Goal: Task Accomplishment & Management: Complete application form

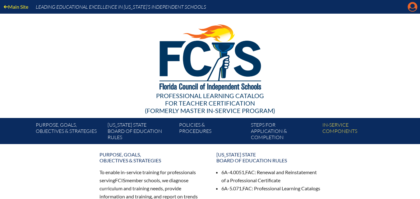
click at [412, 8] on icon "Manage account" at bounding box center [412, 7] width 10 height 10
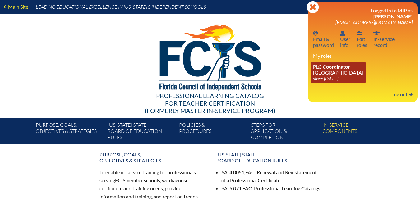
click at [328, 82] on link "PLC Coordinator Riverside Presbyterian Day School since 2024 Dec 6" at bounding box center [337, 72] width 55 height 20
click at [329, 74] on link "PLC Coordinator Riverside Presbyterian Day School since 2024 Dec 6" at bounding box center [337, 72] width 55 height 20
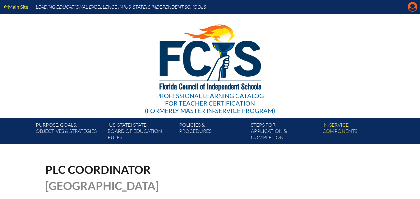
click at [413, 5] on icon "Manage account" at bounding box center [412, 7] width 10 height 10
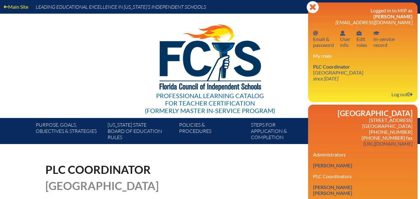
drag, startPoint x: 392, startPoint y: 180, endPoint x: 394, endPoint y: 164, distance: 16.9
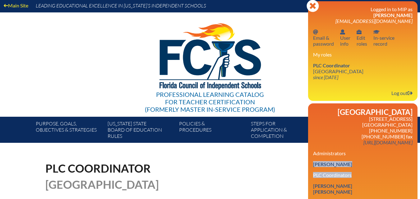
scroll to position [4, 0]
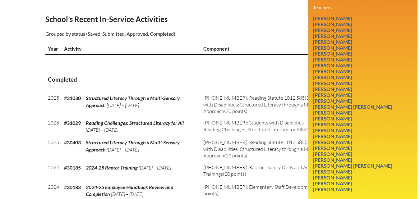
scroll to position [215, 0]
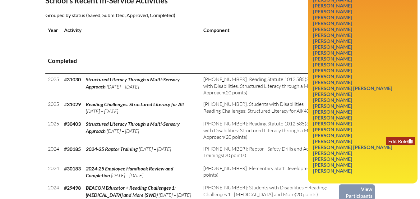
click at [386, 145] on link "Edit Role" at bounding box center [400, 141] width 29 height 8
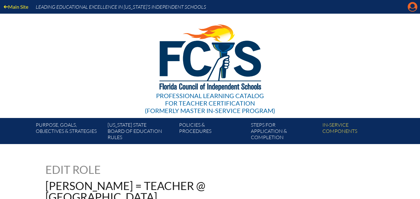
click at [414, 10] on icon "Manage account" at bounding box center [412, 7] width 10 height 10
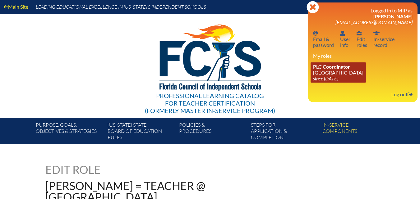
click at [328, 78] on icon "since [DATE]" at bounding box center [325, 78] width 25 height 6
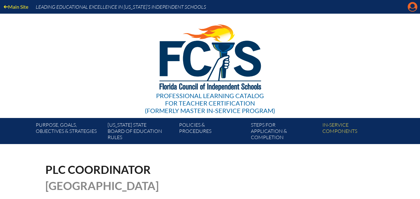
click at [413, 6] on icon "Manage account" at bounding box center [412, 7] width 10 height 10
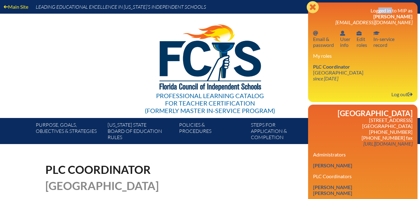
click at [413, 6] on div "Close Manage account Logged in to MIP as [PERSON_NAME] [EMAIL_ADDRESS][DOMAIN_N…" at bounding box center [362, 52] width 109 height 100
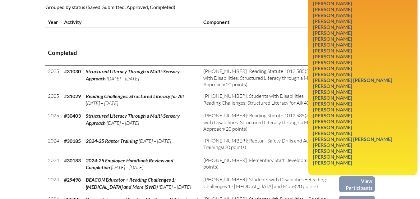
scroll to position [261, 0]
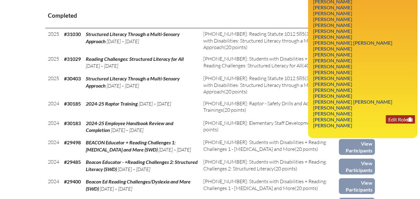
click at [388, 124] on link "Edit Role" at bounding box center [400, 119] width 29 height 8
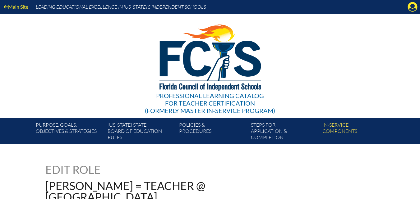
drag, startPoint x: 0, startPoint y: 0, endPoint x: 406, endPoint y: 127, distance: 425.7
click at [406, 127] on div "Purpose, goals, objectives & strategies Florida State Board of Education rules …" at bounding box center [210, 131] width 420 height 26
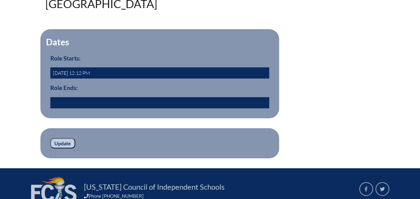
scroll to position [194, 0]
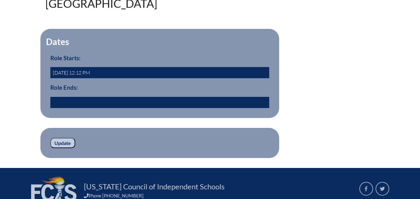
click at [126, 108] on input "text" at bounding box center [159, 102] width 219 height 11
click at [177, 118] on fieldset "Dates Role Starts: 2012-07-01 12:12 PM Role Ends: 2025/09/02 22:46" at bounding box center [159, 73] width 239 height 89
click at [94, 108] on input "2025/09/02 22:46" at bounding box center [159, 102] width 219 height 11
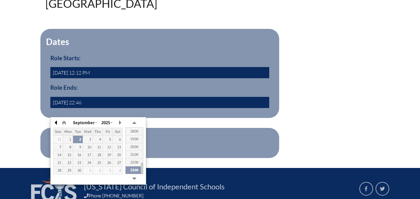
click at [55, 122] on button "button" at bounding box center [56, 122] width 6 height 9
click at [66, 167] on td "30" at bounding box center [68, 171] width 10 height 8
type input "2025/06/30 22:46"
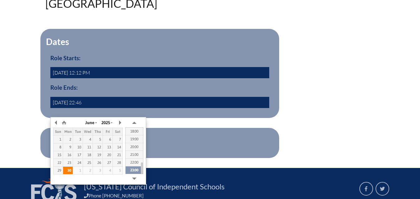
click at [66, 167] on td "30" at bounding box center [68, 171] width 10 height 8
click at [190, 148] on p "Update" at bounding box center [159, 143] width 219 height 11
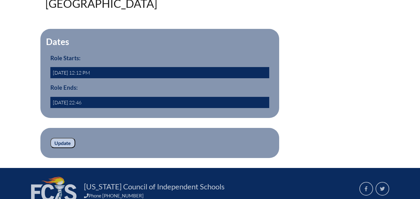
click at [66, 148] on input "Update" at bounding box center [62, 143] width 25 height 11
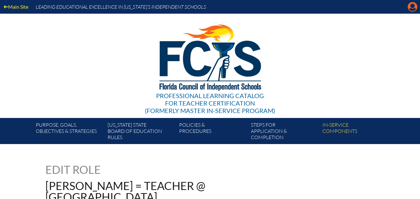
click at [410, 9] on icon "Manage account" at bounding box center [412, 7] width 10 height 10
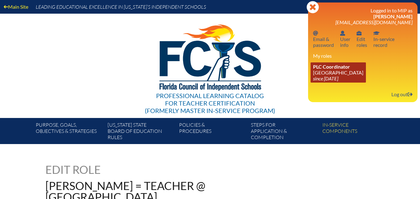
click at [337, 77] on icon "since [DATE]" at bounding box center [325, 78] width 25 height 6
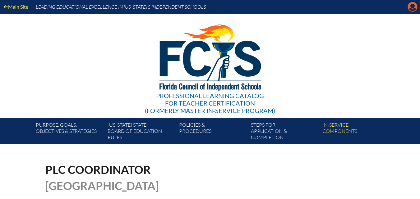
click at [415, 6] on icon at bounding box center [413, 7] width 10 height 10
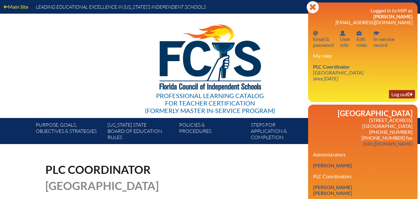
click at [400, 97] on link "Log out Log out" at bounding box center [402, 94] width 26 height 8
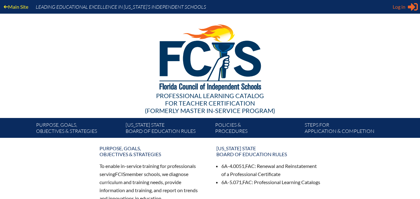
type input "[EMAIL_ADDRESS][DOMAIN_NAME]"
click at [410, 3] on icon "Sign in or register" at bounding box center [413, 7] width 10 height 10
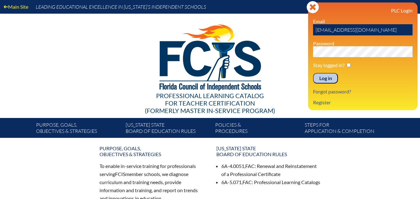
click at [328, 77] on input "Log in" at bounding box center [325, 78] width 25 height 11
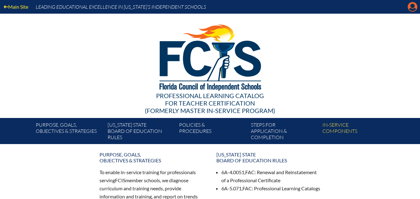
click at [412, 6] on icon "Manage account" at bounding box center [412, 7] width 10 height 10
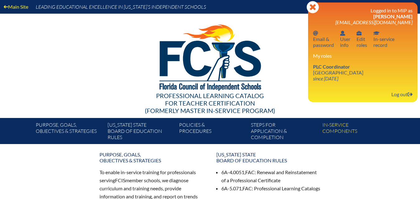
click at [294, 65] on div at bounding box center [210, 57] width 358 height 86
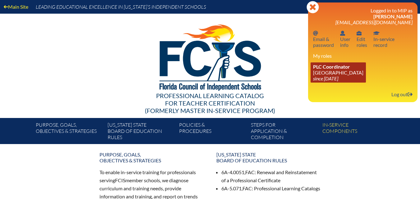
click at [335, 67] on span "PLC Coordinator" at bounding box center [331, 67] width 37 height 6
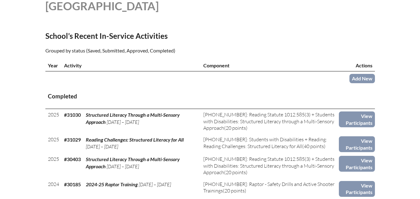
scroll to position [112, 0]
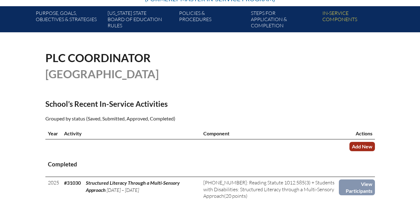
click at [357, 151] on link "Add New" at bounding box center [361, 146] width 25 height 9
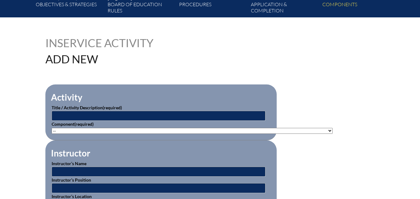
scroll to position [138, 0]
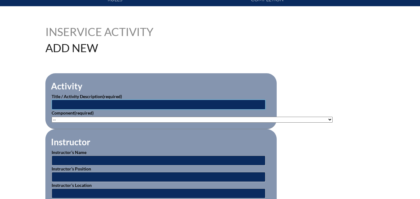
click at [213, 103] on input "text" at bounding box center [159, 105] width 214 height 10
type input "Rollin' on the River"
click at [178, 118] on select"]"] "-- 1-000-001: Appropriate Art Activities 1-000-002: Concept and Art Process for…" at bounding box center [192, 120] width 281 height 6
select select"]"] "20381"
click at [52, 117] on select"]"] "-- 1-000-001: Appropriate Art Activities 1-000-002: Concept and Art Process for…" at bounding box center [192, 120] width 281 height 6
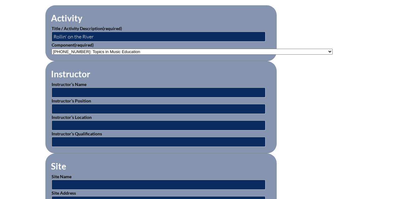
scroll to position [212, 0]
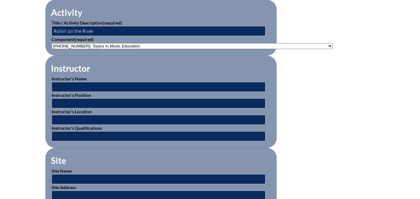
click at [174, 80] on p "Instructor’s Name" at bounding box center [161, 83] width 219 height 16
click at [169, 85] on input "text" at bounding box center [159, 87] width 214 height 10
type input "[PERSON_NAME]"
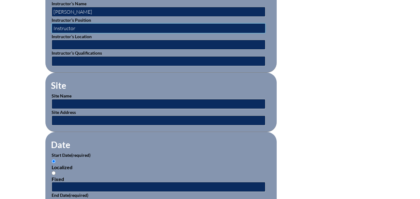
scroll to position [285, 0]
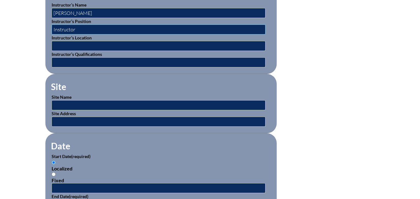
type input "Instructor"
click at [237, 105] on input "text" at bounding box center [159, 105] width 214 height 10
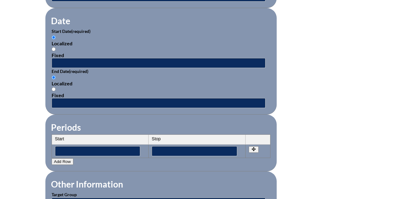
scroll to position [408, 0]
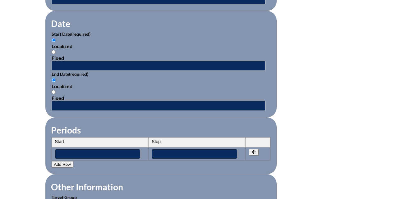
type input "Music Play Workshops"
click at [90, 139] on th "Start" at bounding box center [100, 143] width 97 height 10
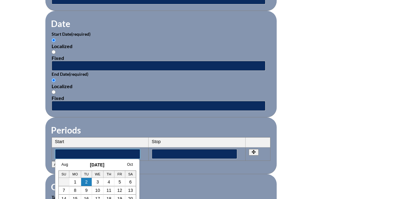
click at [86, 150] on input"] "text" at bounding box center [97, 154] width 85 height 10
click at [67, 164] on link "Aug" at bounding box center [65, 164] width 7 height 4
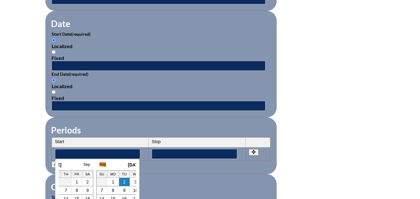
scroll to position [0, 6]
click at [60, 165] on link "July" at bounding box center [58, 164] width 7 height 4
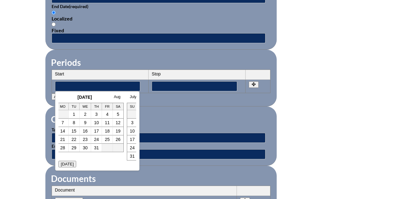
scroll to position [483, 0]
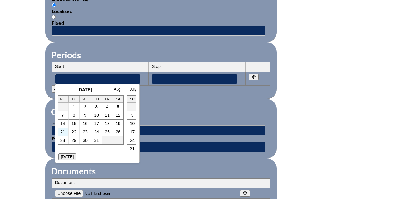
click at [65, 129] on td "21" at bounding box center [63, 132] width 12 height 8
click at [63, 132] on link "21" at bounding box center [62, 132] width 5 height 5
type input"] "[DATE] 10:49 PM"
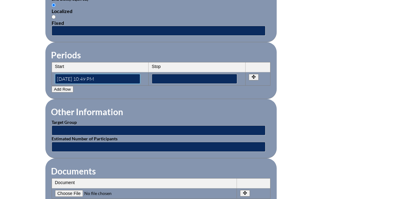
scroll to position [0, 0]
click at [164, 74] on input"] "text" at bounding box center [194, 79] width 85 height 10
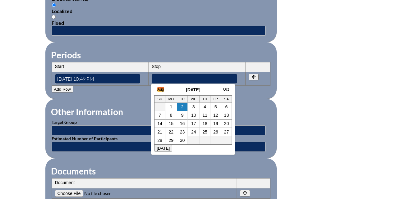
click at [161, 88] on link "Aug" at bounding box center [160, 89] width 7 height 4
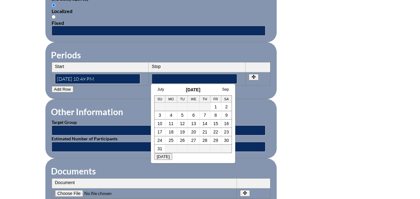
scroll to position [0, 6]
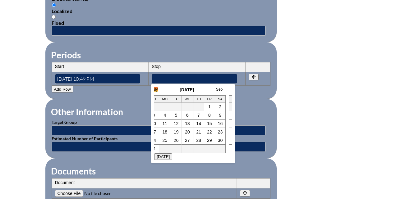
click at [157, 89] on link "July" at bounding box center [154, 89] width 7 height 4
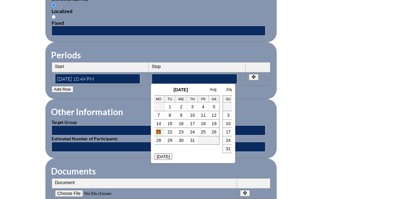
click at [161, 130] on link "21" at bounding box center [158, 132] width 5 height 5
type input"] "[DATE] 10:50 PM"
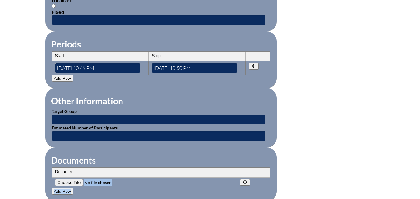
scroll to position [516, 0]
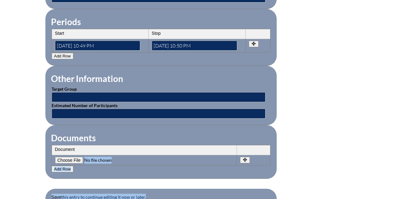
drag, startPoint x: 146, startPoint y: 179, endPoint x: 145, endPoint y: 200, distance: 21.5
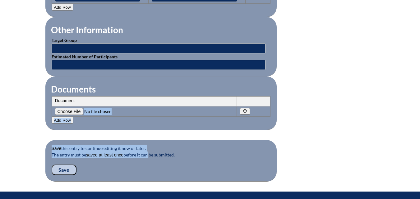
scroll to position [571, 0]
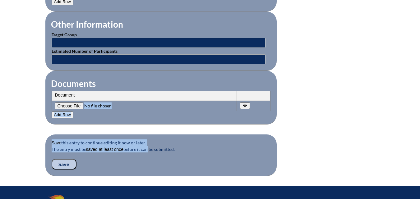
click at [66, 160] on input "Save" at bounding box center [64, 164] width 25 height 11
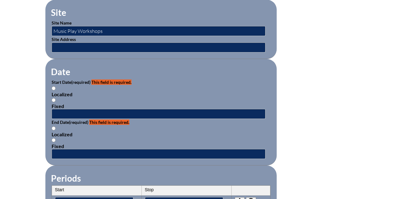
scroll to position [383, 0]
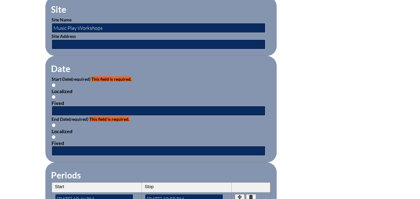
click at [53, 95] on input "Fixed" at bounding box center [54, 97] width 4 height 4
radio input "true"
click at [62, 110] on input "text" at bounding box center [159, 111] width 214 height 10
type input "[DATE]"
click at [59, 146] on input "text" at bounding box center [159, 151] width 214 height 10
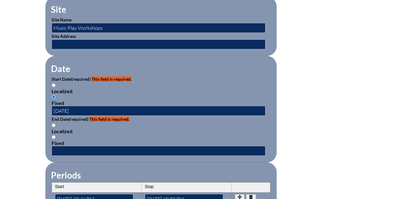
click at [53, 135] on input "Fixed" at bounding box center [54, 137] width 4 height 4
radio input "true"
click at [53, 146] on input "text" at bounding box center [159, 151] width 214 height 10
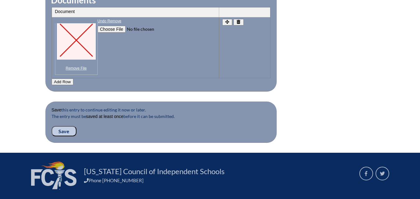
scroll to position [678, 0]
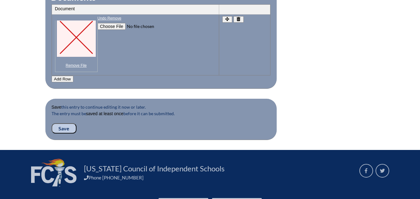
type input "[DATE]"
click at [66, 123] on input "Save" at bounding box center [64, 128] width 25 height 11
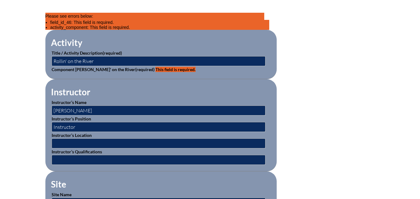
scroll to position [208, 0]
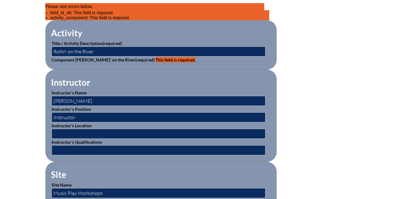
click at [82, 57] on label "Component Rollin' on the River (required) This field is required." at bounding box center [124, 59] width 144 height 5
click at [156, 58] on span "This field is required." at bounding box center [175, 59] width 40 height 5
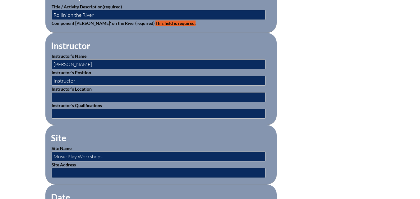
scroll to position [246, 0]
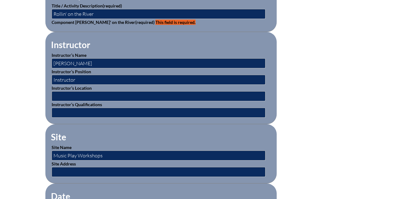
click at [140, 71] on p "Instructor’s Position Instructor" at bounding box center [161, 76] width 219 height 16
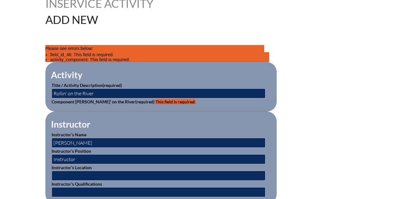
scroll to position [168, 0]
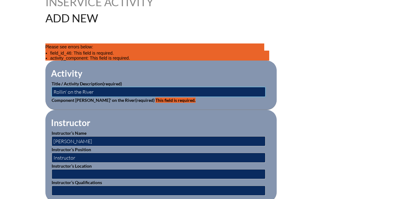
click at [103, 94] on input "Rollin' on the River" at bounding box center [159, 92] width 214 height 10
click at [155, 100] on span "This field is required." at bounding box center [175, 100] width 40 height 5
click at [114, 89] on input "Rollin' on the River" at bounding box center [159, 92] width 214 height 10
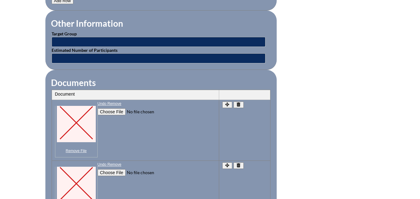
scroll to position [778, 0]
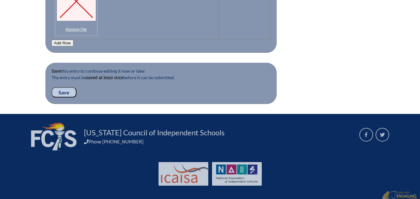
click at [58, 91] on input "Save" at bounding box center [64, 92] width 25 height 11
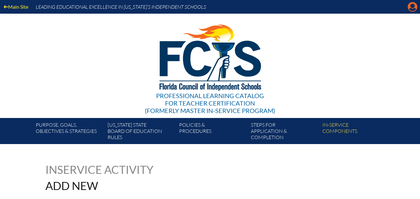
click at [411, 9] on icon "Manage account" at bounding box center [412, 7] width 10 height 10
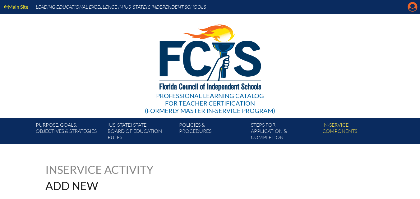
click at [411, 9] on icon "Manage account" at bounding box center [412, 7] width 10 height 10
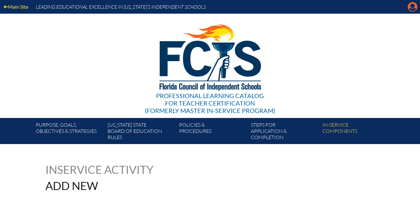
click at [411, 9] on icon "Manage account" at bounding box center [412, 7] width 10 height 10
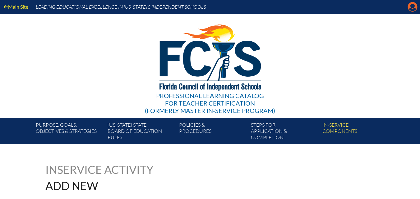
click at [411, 9] on icon "Manage account" at bounding box center [412, 7] width 10 height 10
click at [411, 8] on icon "Manage account" at bounding box center [412, 7] width 10 height 10
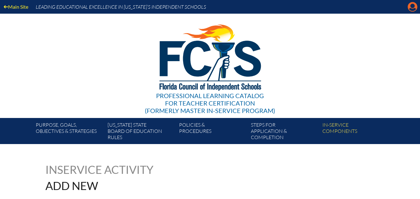
click at [411, 8] on icon "Manage account" at bounding box center [412, 7] width 10 height 10
